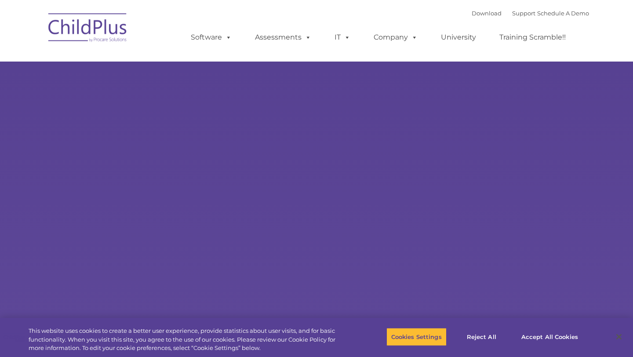
select select "MEDIUM"
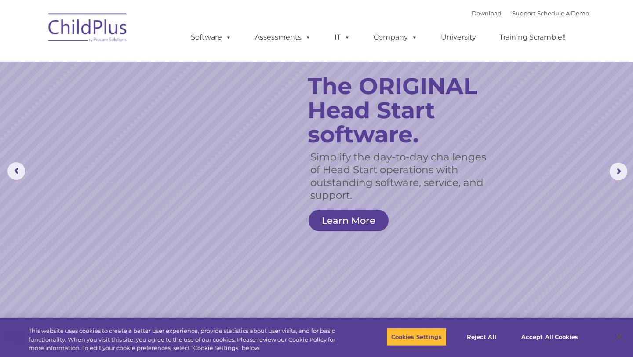
click at [72, 36] on img at bounding box center [88, 29] width 88 height 44
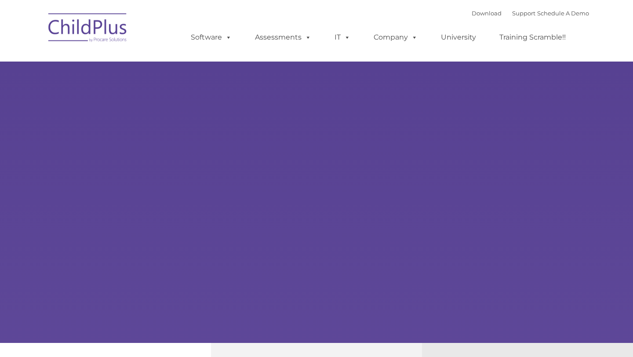
type input ""
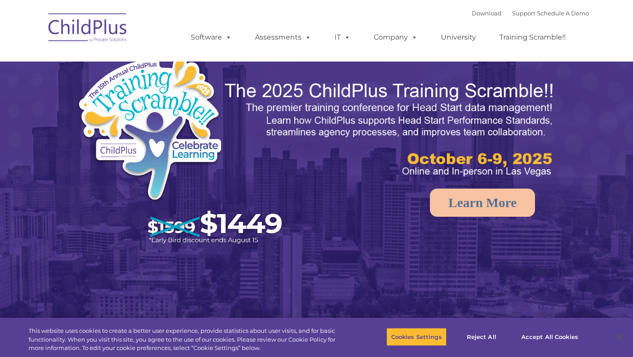
select select "MEDIUM"
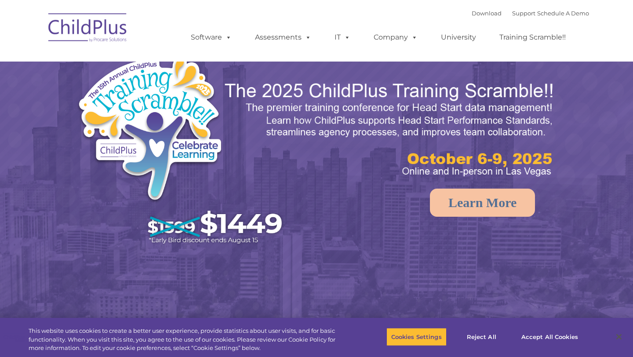
select select "MEDIUM"
